Goal: Submit feedback/report problem

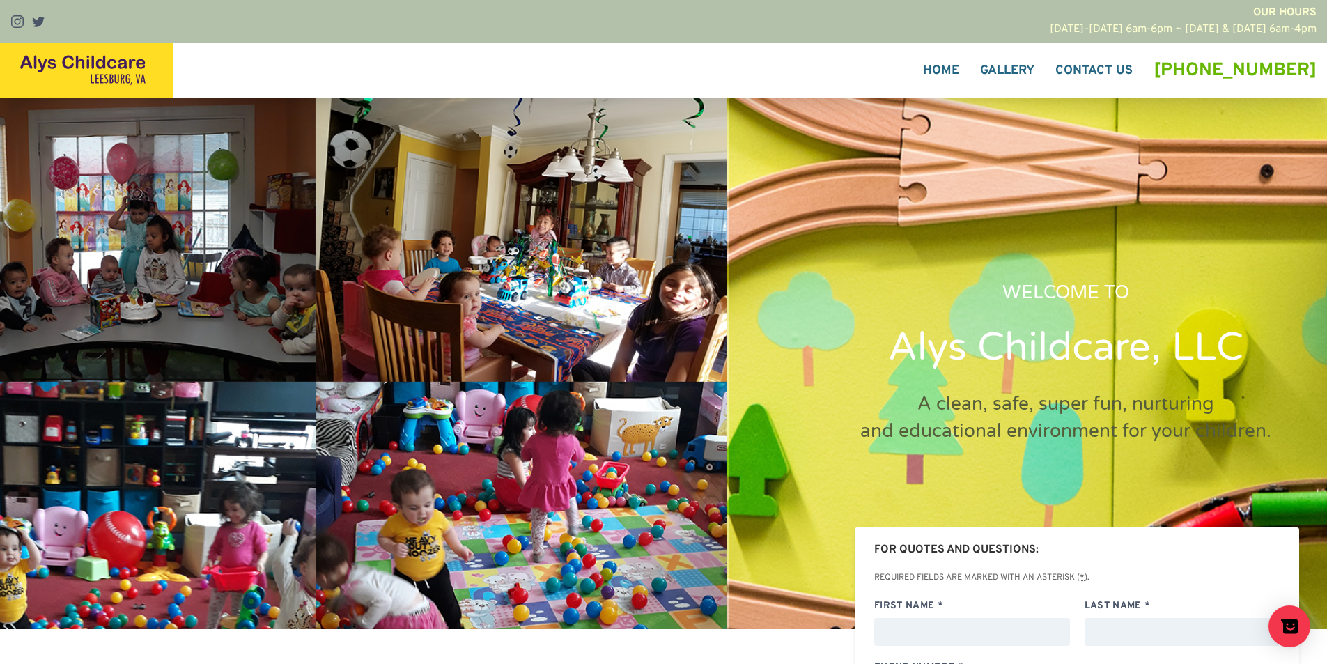
scroll to position [395, 0]
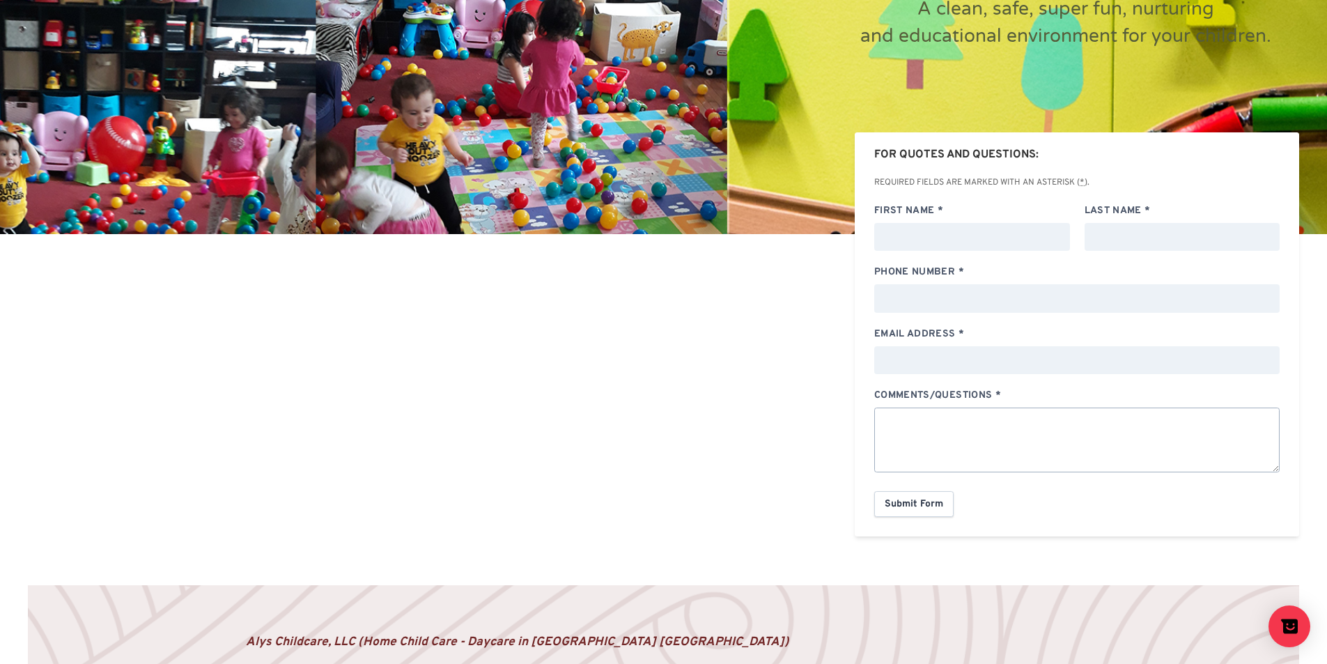
drag, startPoint x: 969, startPoint y: 444, endPoint x: 973, endPoint y: 401, distance: 43.3
click at [965, 446] on textarea "Comments/Questions *" at bounding box center [1076, 439] width 405 height 65
paste textarea "Wikipedia is considered to be the World’s most significant tool for reference m…"
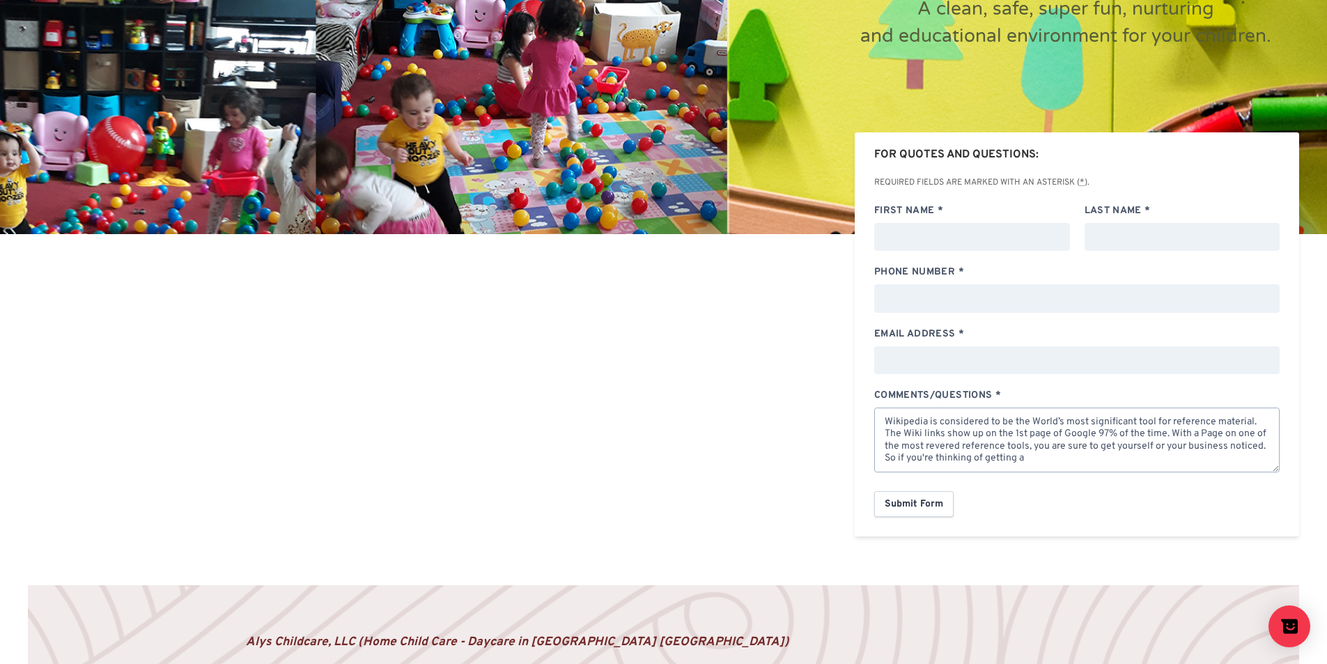
type textarea "Wikipedia is considered to be the World’s most significant tool for reference m…"
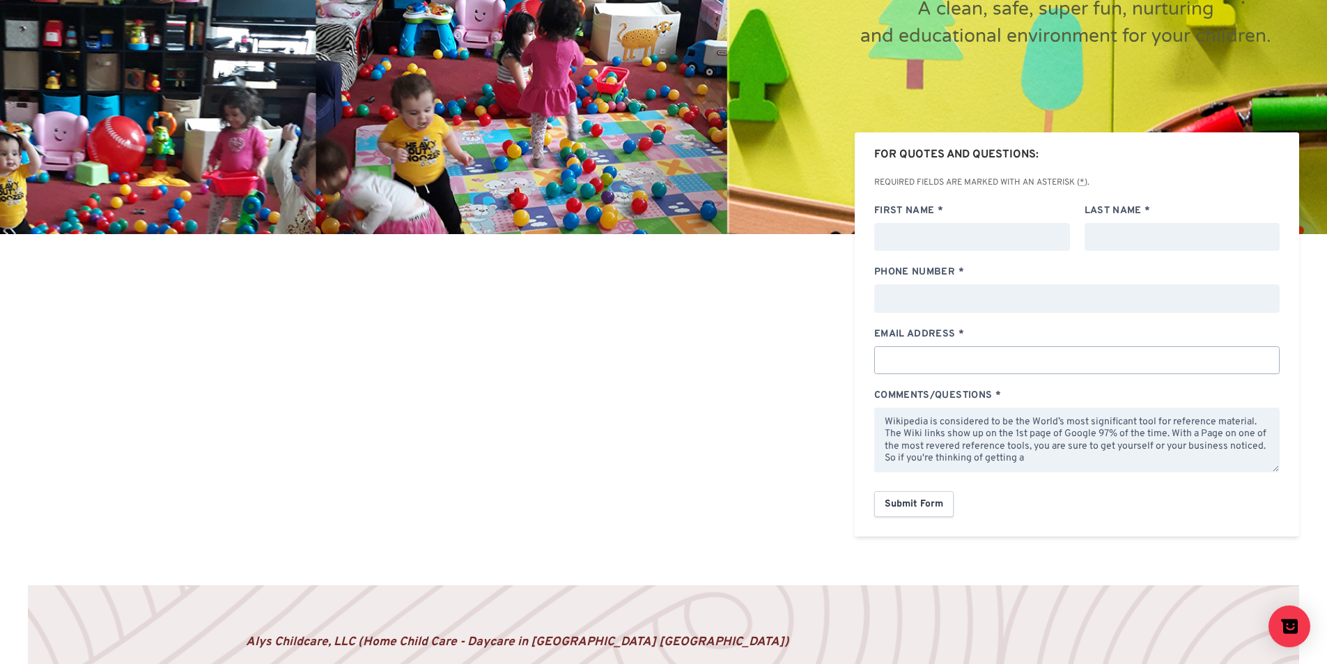
drag, startPoint x: 992, startPoint y: 360, endPoint x: 994, endPoint y: 391, distance: 31.5
click at [994, 391] on div "Email Address * Comments/Questions * Wikipedia is considered to be the World’s …" at bounding box center [1077, 407] width 420 height 160
type input "[EMAIL_ADDRESS][DOMAIN_NAME]"
type input "[PERSON_NAME]"
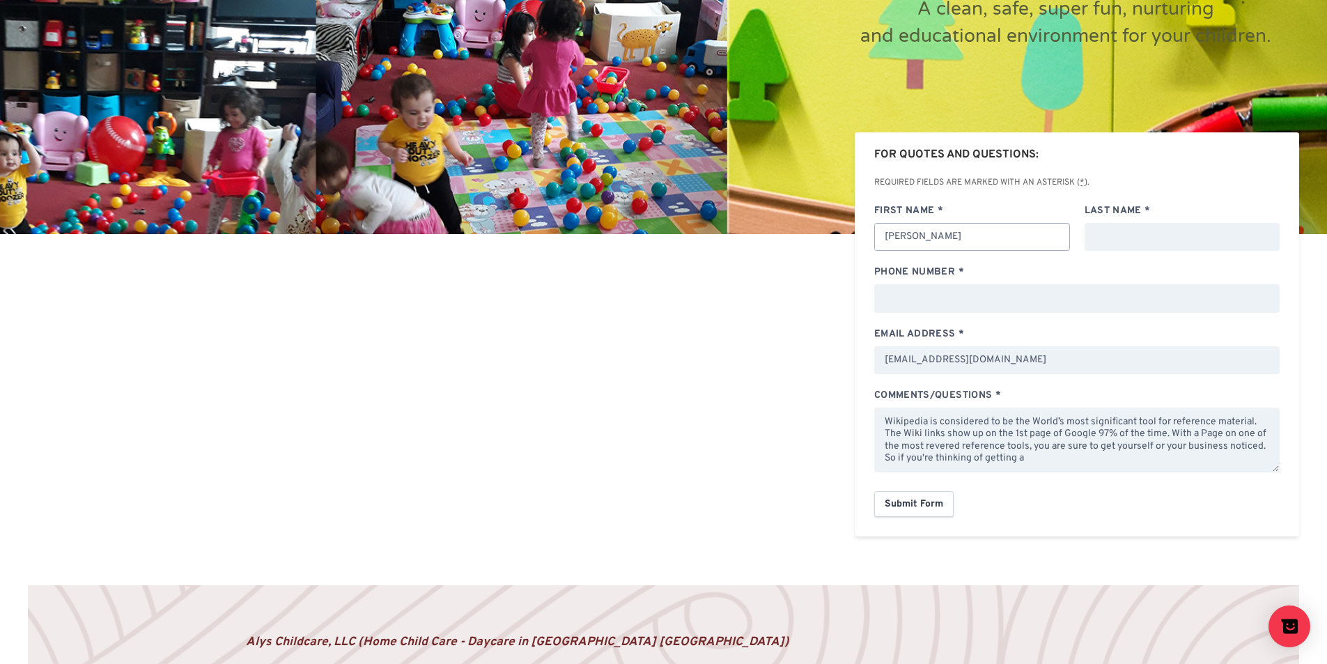
type input "[PERSON_NAME]"
type input "8149805065"
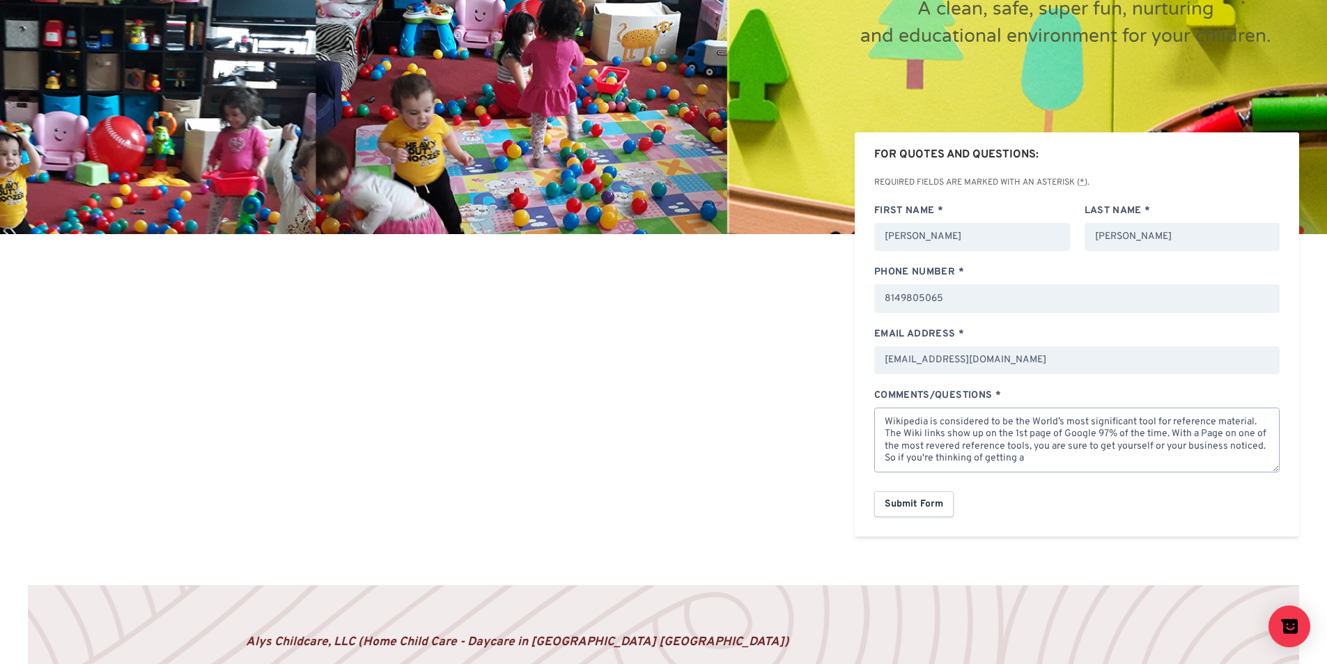
drag, startPoint x: 968, startPoint y: 451, endPoint x: 981, endPoint y: 464, distance: 18.2
click at [964, 456] on textarea "Wikipedia is considered to be the World’s most significant tool for reference m…" at bounding box center [1076, 439] width 405 height 65
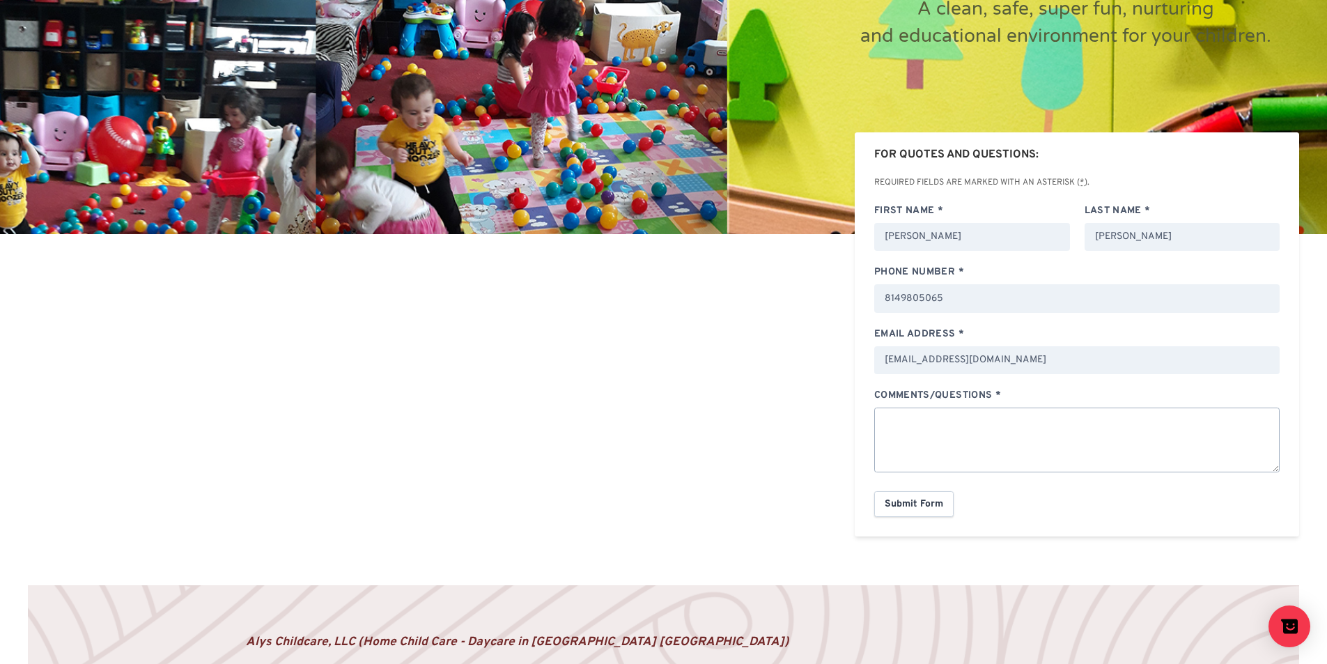
click at [973, 448] on textarea "Comments/Questions *" at bounding box center [1076, 439] width 405 height 65
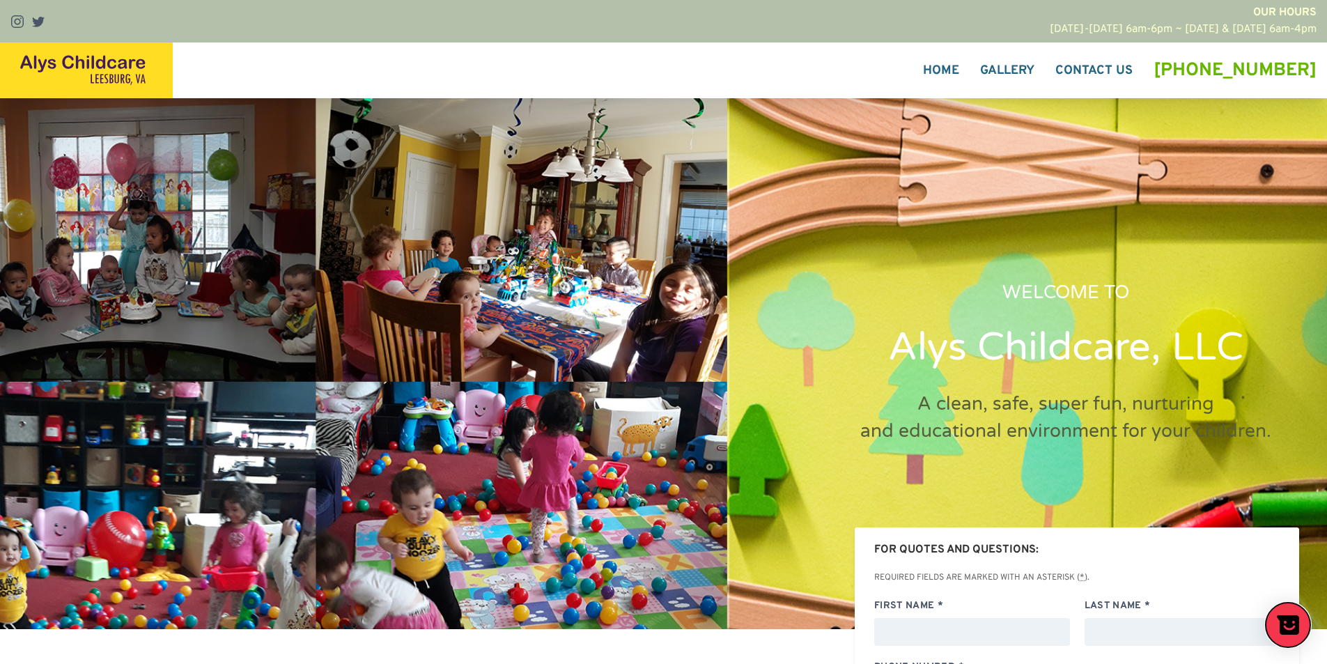
click at [1294, 620] on icon "Show survey" at bounding box center [1287, 624] width 22 height 19
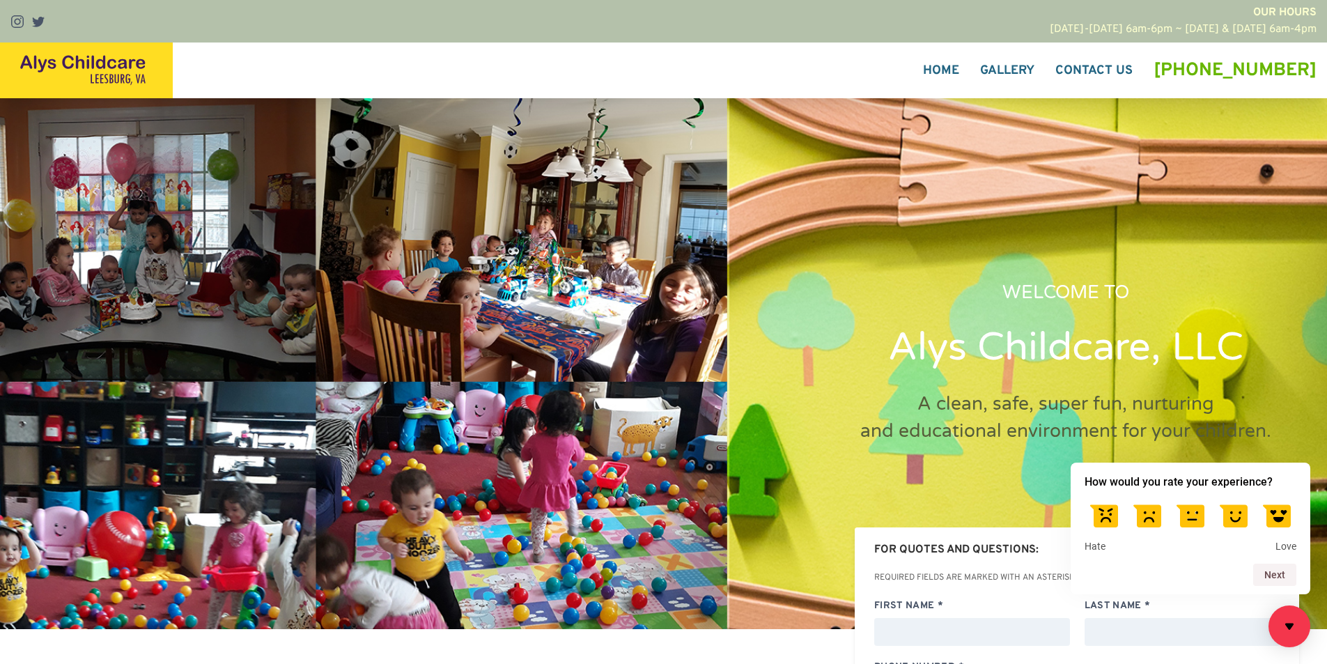
drag, startPoint x: 1231, startPoint y: 517, endPoint x: 1276, endPoint y: 543, distance: 52.7
click at [1234, 518] on label at bounding box center [1233, 515] width 39 height 39
click at [1233, 496] on input "4" at bounding box center [1233, 496] width 0 height 0
drag, startPoint x: 1286, startPoint y: 556, endPoint x: 1274, endPoint y: 566, distance: 15.8
click at [1286, 558] on form "How would you rate your experience? Hate Love Next" at bounding box center [1190, 530] width 240 height 113
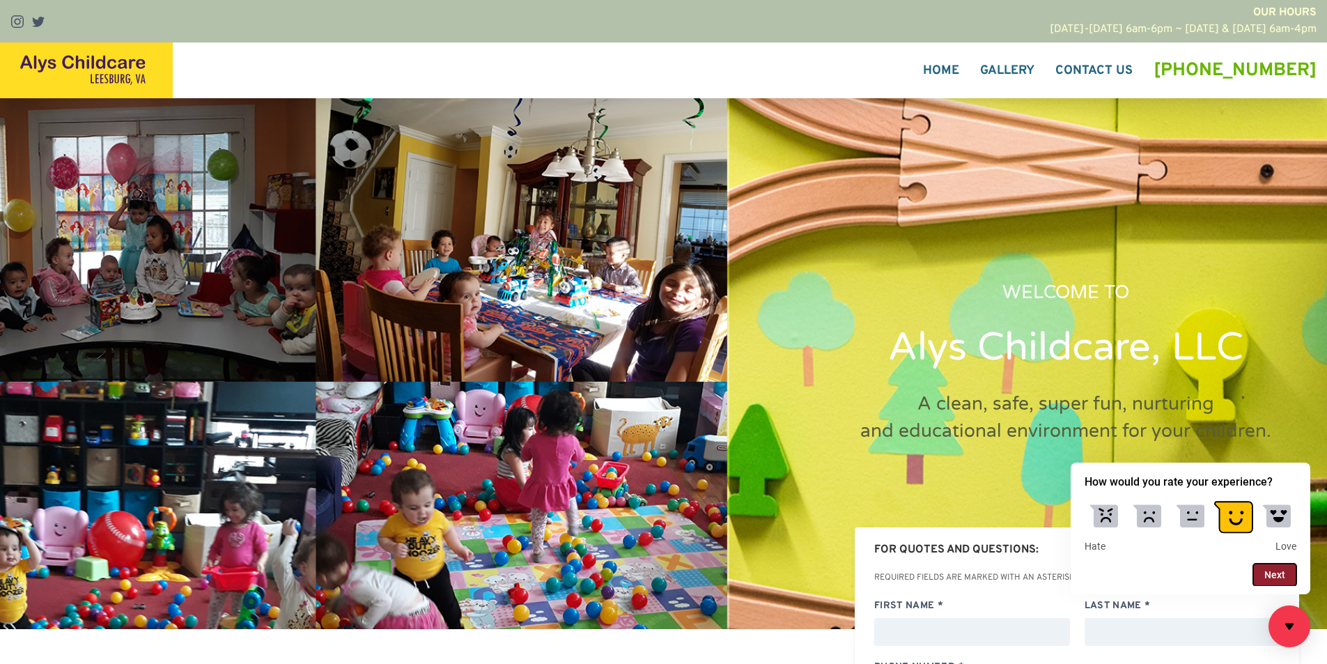
click at [1274, 566] on button "Next" at bounding box center [1274, 574] width 43 height 22
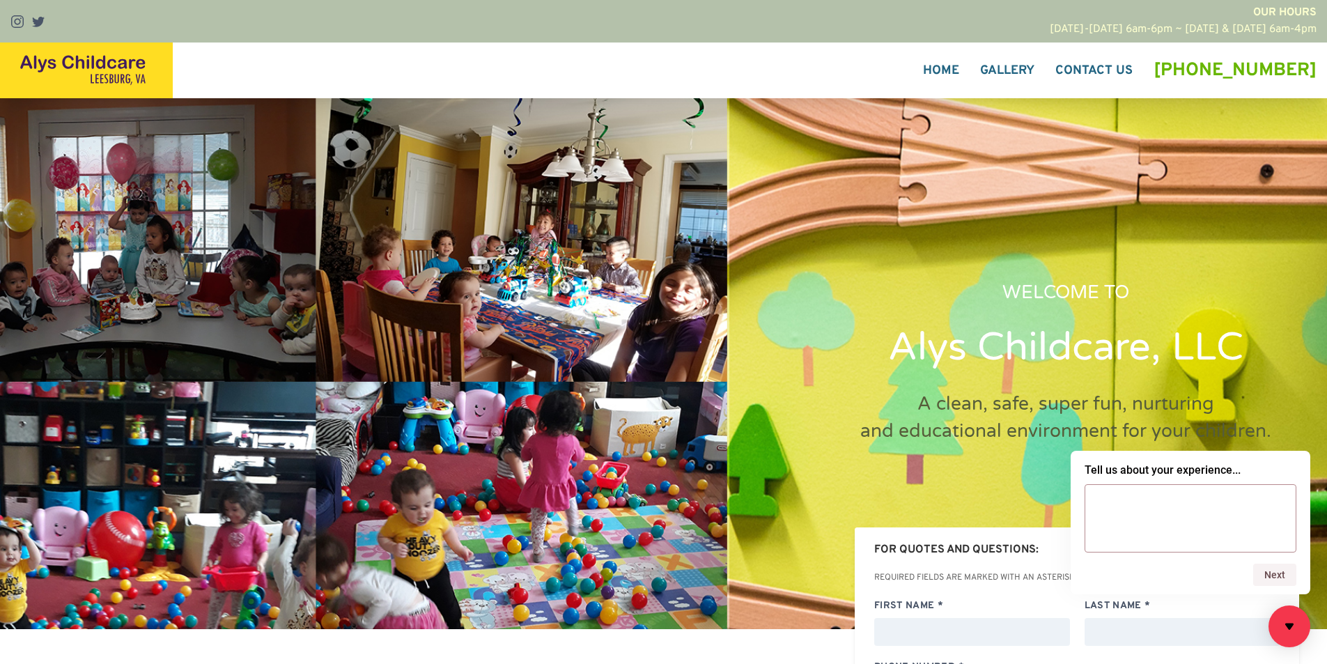
click at [1150, 517] on textarea at bounding box center [1190, 518] width 212 height 68
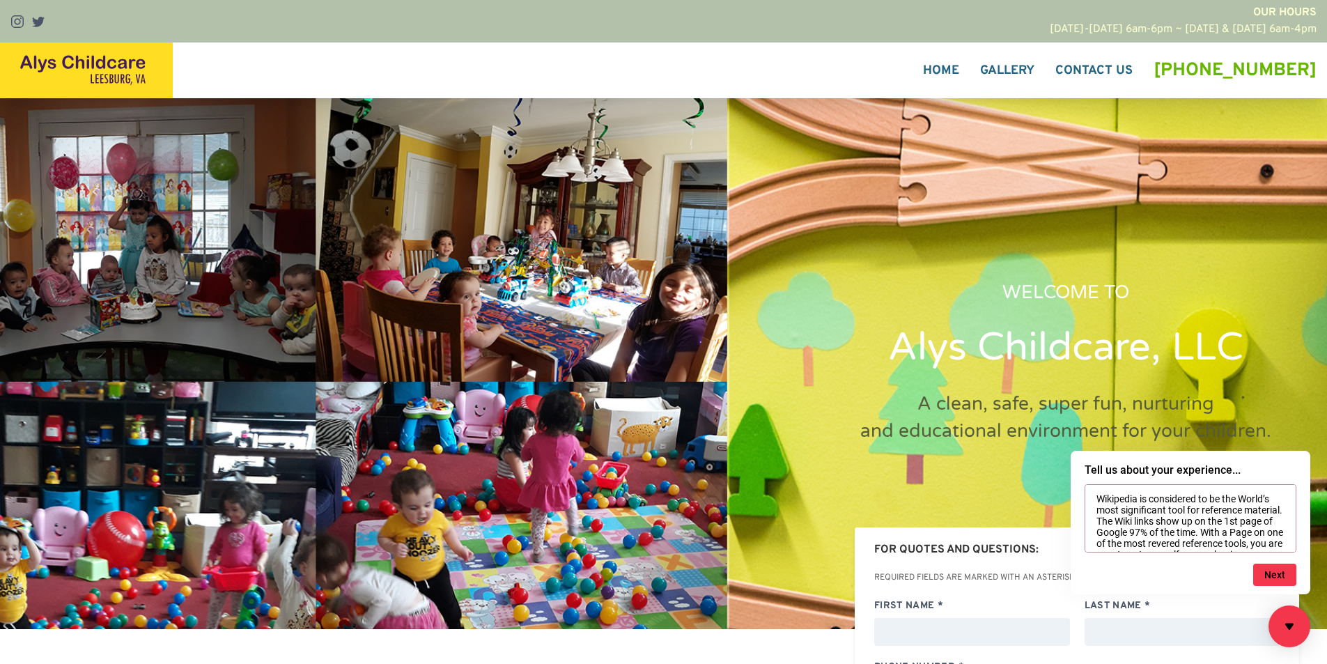
scroll to position [214, 0]
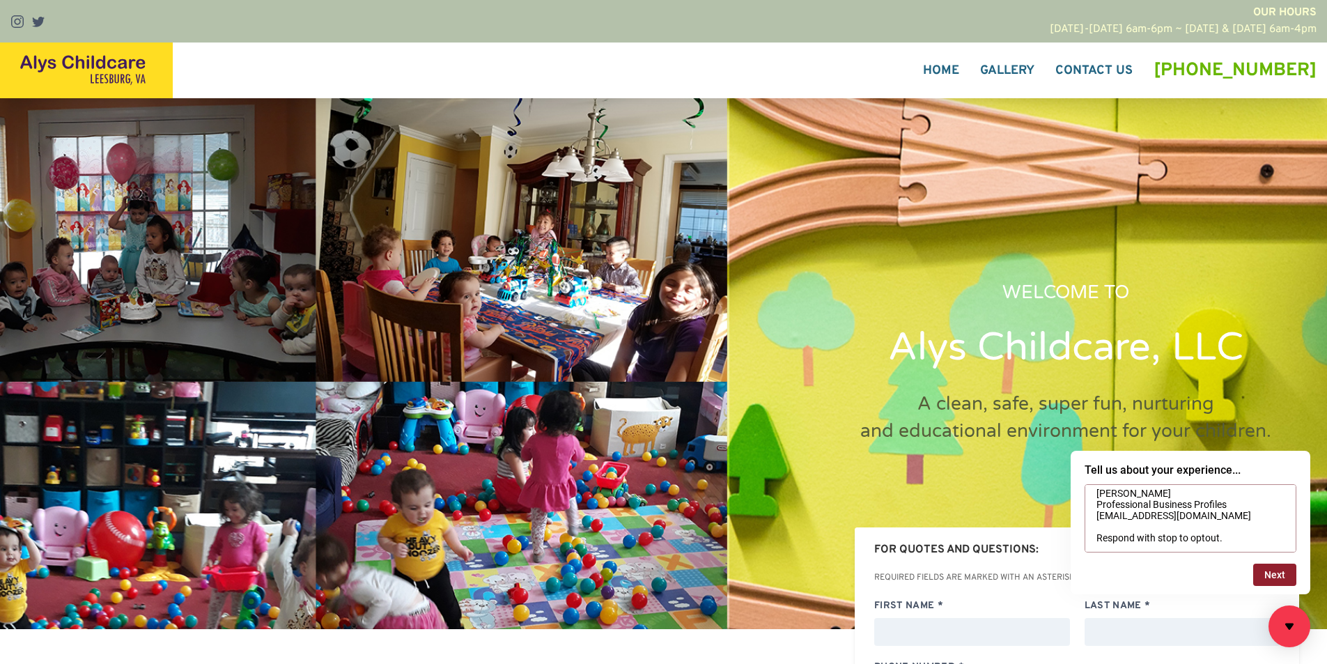
type textarea "Wikipedia is considered to be the World’s most significant tool for reference m…"
click at [1272, 574] on button "Next" at bounding box center [1274, 574] width 43 height 22
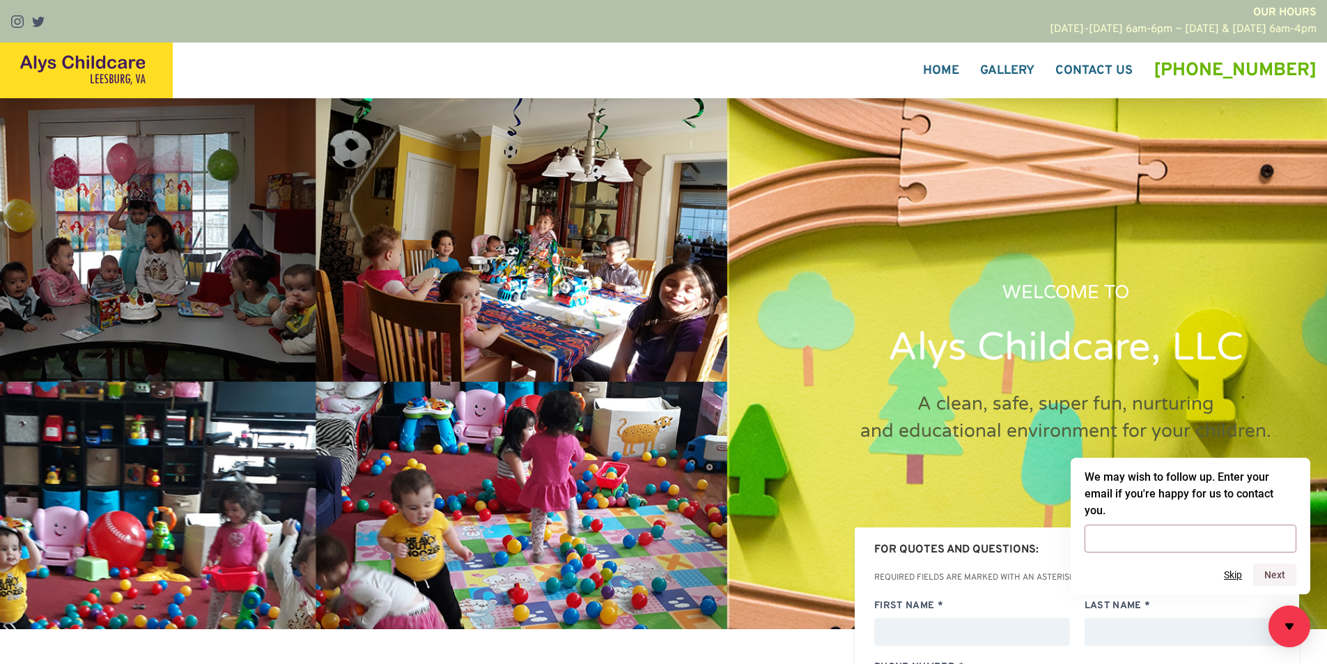
scroll to position [395, 0]
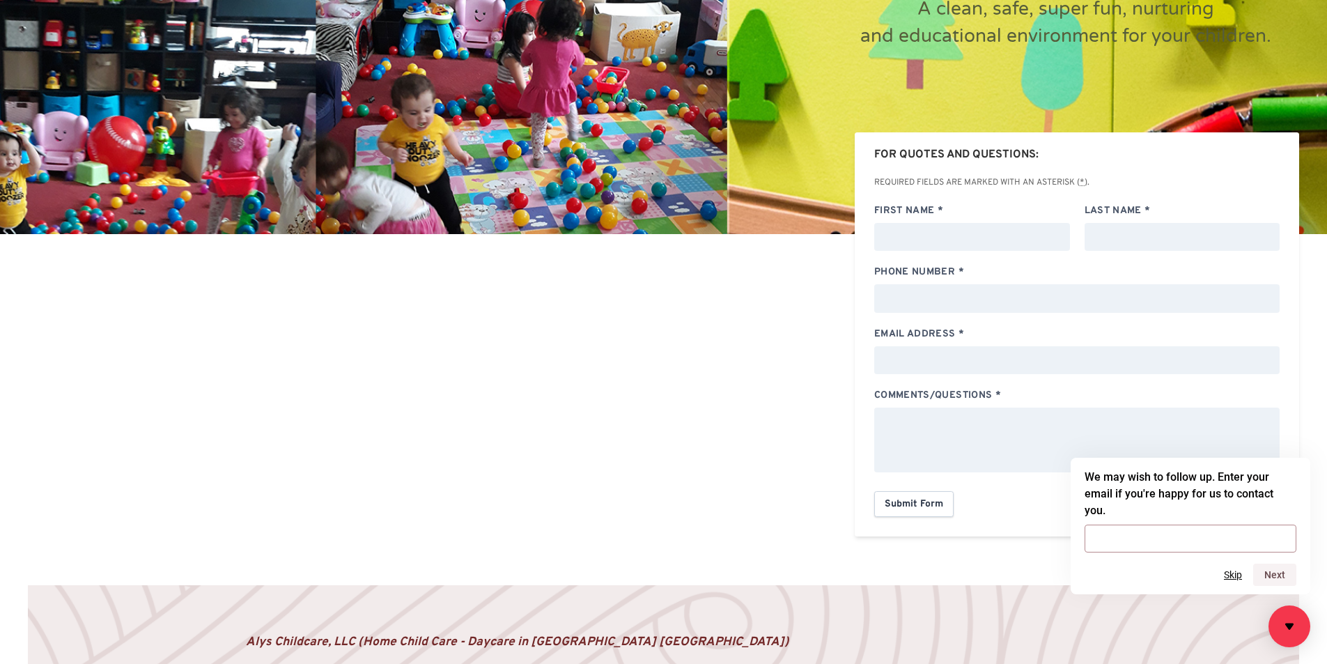
drag, startPoint x: 1163, startPoint y: 537, endPoint x: 1168, endPoint y: 542, distance: 7.4
click at [1163, 538] on input "email" at bounding box center [1190, 538] width 212 height 28
type input "[EMAIL_ADDRESS][DOMAIN_NAME]"
click at [1284, 572] on button "Next" at bounding box center [1274, 574] width 43 height 22
